Goal: Check status: Check status

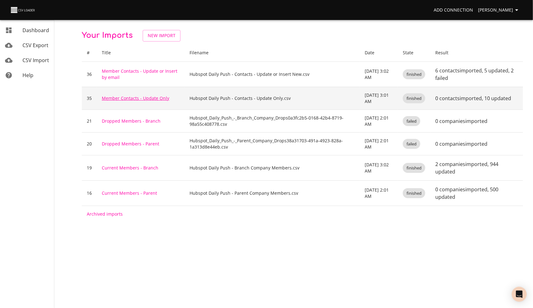
click at [127, 100] on link "Member Contacts - Update Only" at bounding box center [135, 98] width 67 height 6
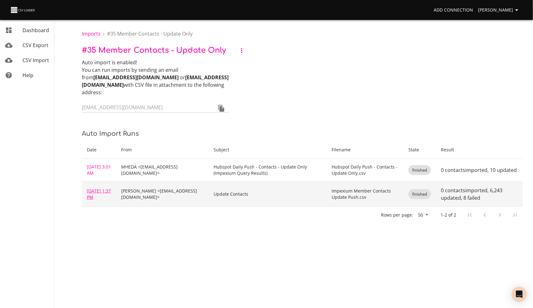
click at [98, 188] on link "[DATE] 1:37 PM" at bounding box center [99, 194] width 24 height 12
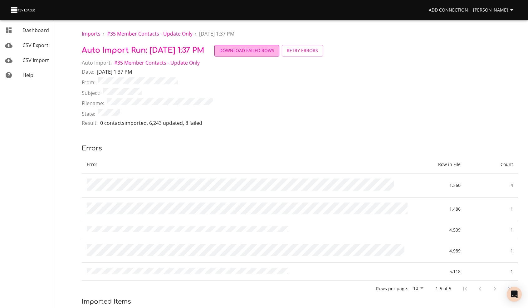
click at [274, 52] on span "Download Failed Rows" at bounding box center [247, 51] width 55 height 8
click at [145, 34] on span "# 35 Member Contacts - Update Only" at bounding box center [150, 33] width 86 height 7
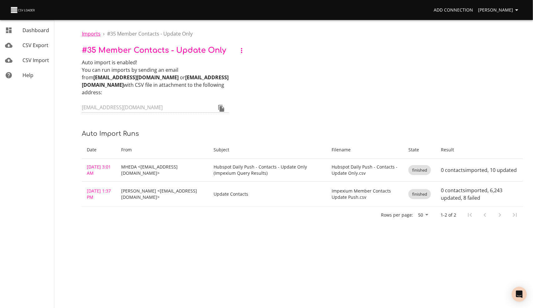
click at [91, 32] on span "Imports" at bounding box center [91, 33] width 19 height 7
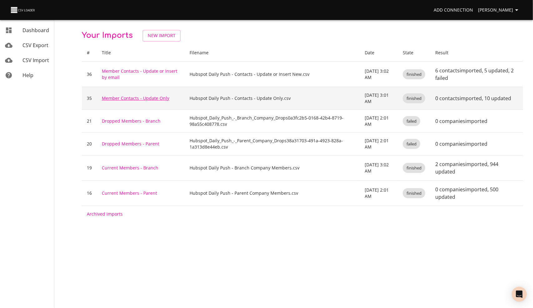
click at [133, 97] on link "Member Contacts - Update Only" at bounding box center [135, 98] width 67 height 6
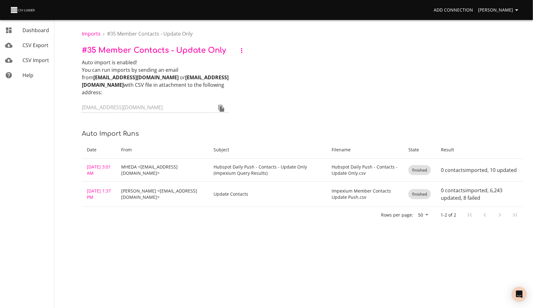
click at [242, 52] on icon "button" at bounding box center [241, 50] width 7 height 7
click at [247, 51] on li "Rename" at bounding box center [250, 50] width 29 height 11
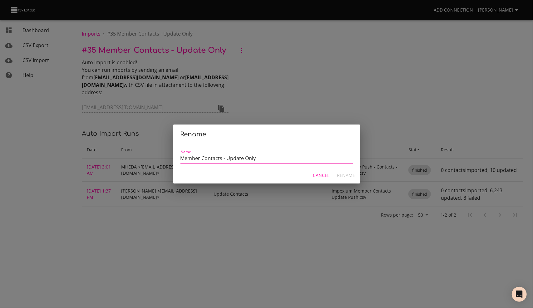
click at [263, 159] on input "Member Contacts - Update Only" at bounding box center [266, 159] width 172 height 9
type input "Member Contacts - Update Only by Impexium Record Number"
click at [337, 172] on button "Rename" at bounding box center [346, 176] width 23 height 12
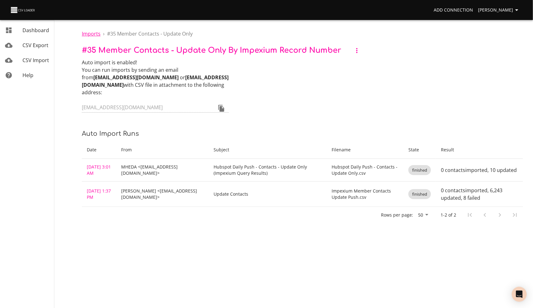
click at [89, 32] on span "Imports" at bounding box center [91, 33] width 19 height 7
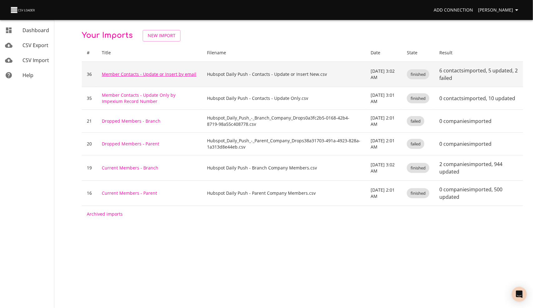
click at [161, 72] on link "Member Contacts - Update or Insert by email" at bounding box center [149, 74] width 95 height 6
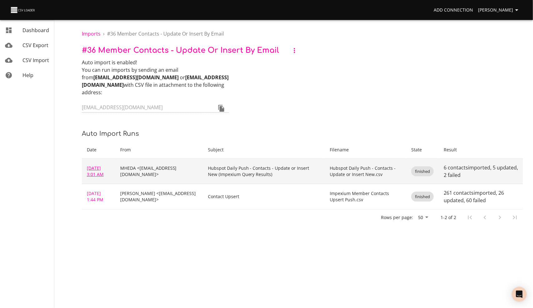
click at [95, 165] on link "[DATE] 3:01 AM" at bounding box center [95, 171] width 17 height 12
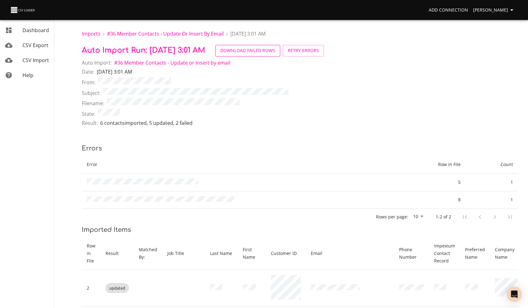
click at [272, 53] on span "Download Failed Rows" at bounding box center [247, 51] width 55 height 8
click at [90, 32] on span "Imports" at bounding box center [91, 33] width 19 height 7
